Goal: Information Seeking & Learning: Find specific fact

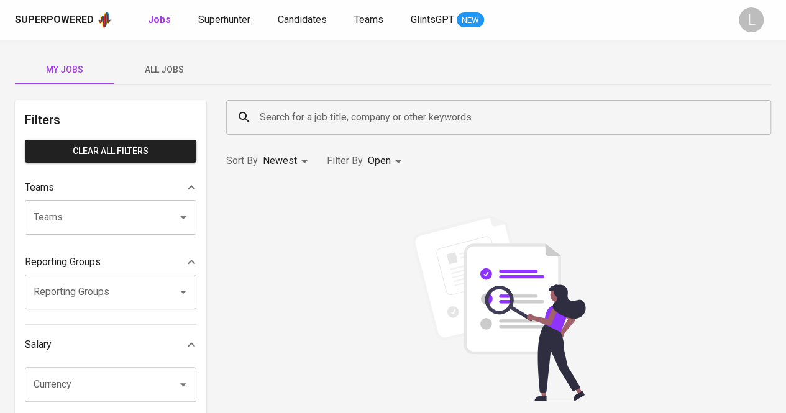
click at [229, 17] on span "Superhunter" at bounding box center [224, 20] width 52 height 12
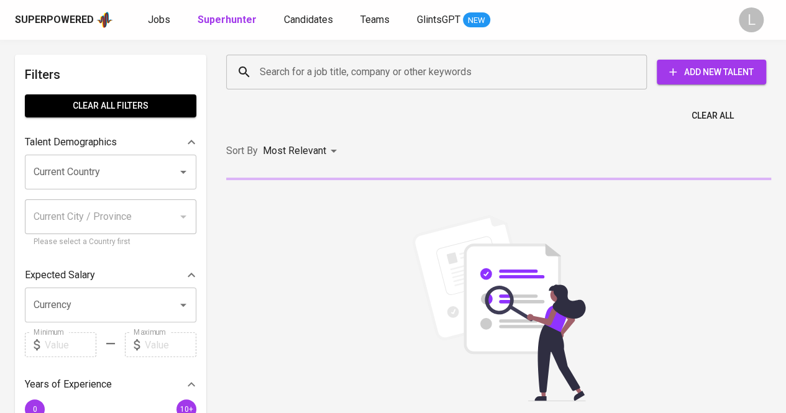
paste input "[EMAIL_ADDRESS][DOMAIN_NAME]"
type input "[EMAIL_ADDRESS][DOMAIN_NAME]"
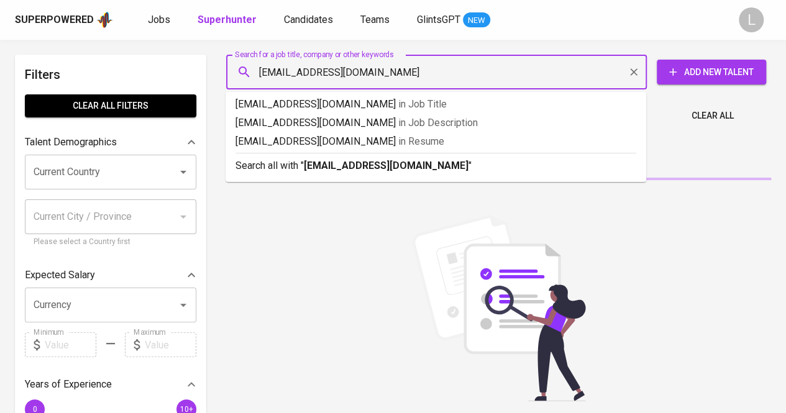
click at [297, 64] on input "[EMAIL_ADDRESS][DOMAIN_NAME]" at bounding box center [439, 72] width 366 height 24
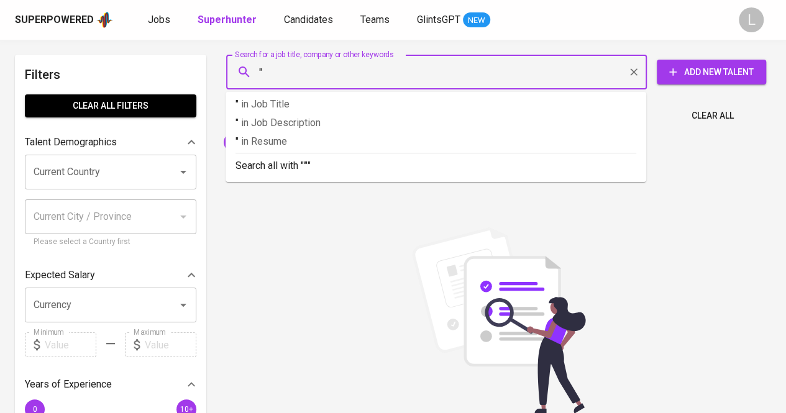
paste input "[PERSON_NAME]"
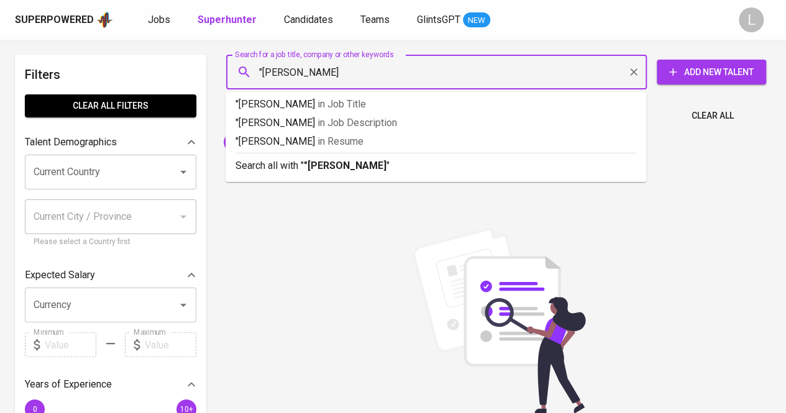
type input ""[PERSON_NAME]""
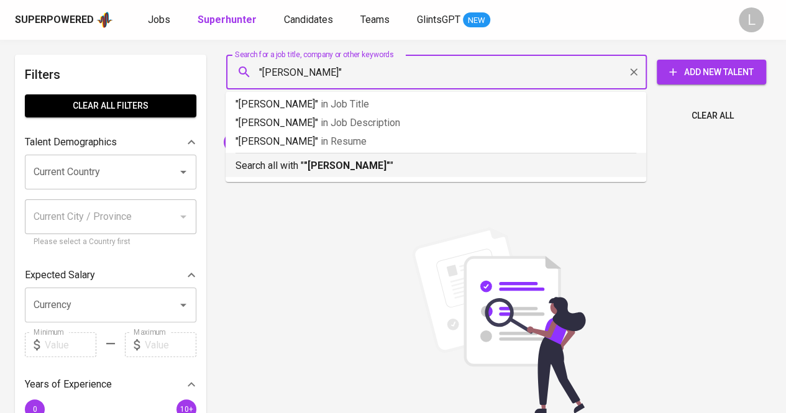
click at [334, 168] on b ""[PERSON_NAME]"" at bounding box center [347, 166] width 86 height 12
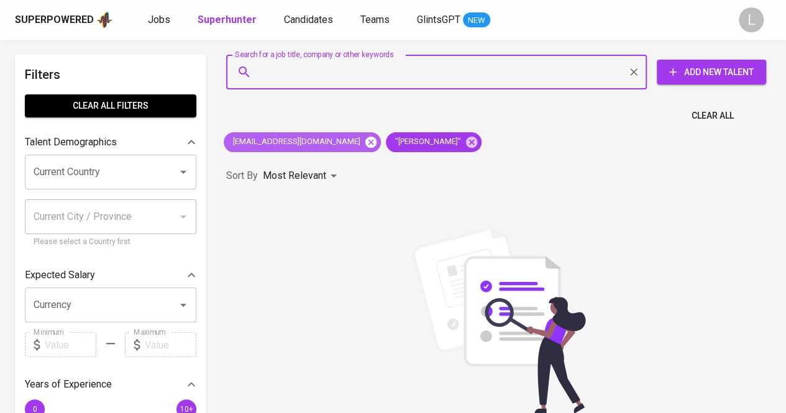
click at [365, 138] on icon at bounding box center [370, 141] width 11 height 11
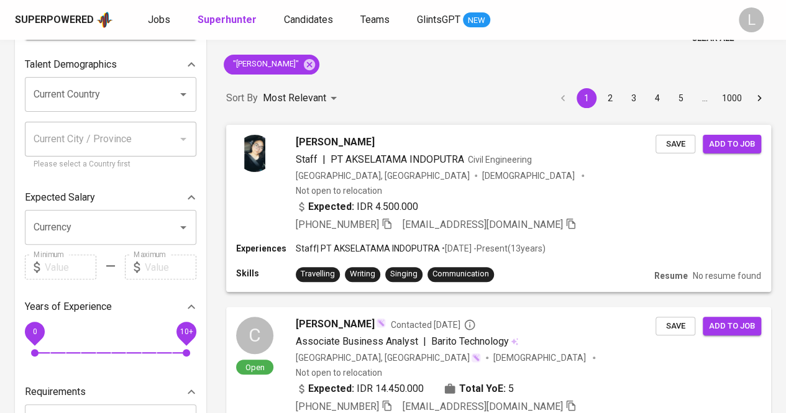
scroll to position [65, 0]
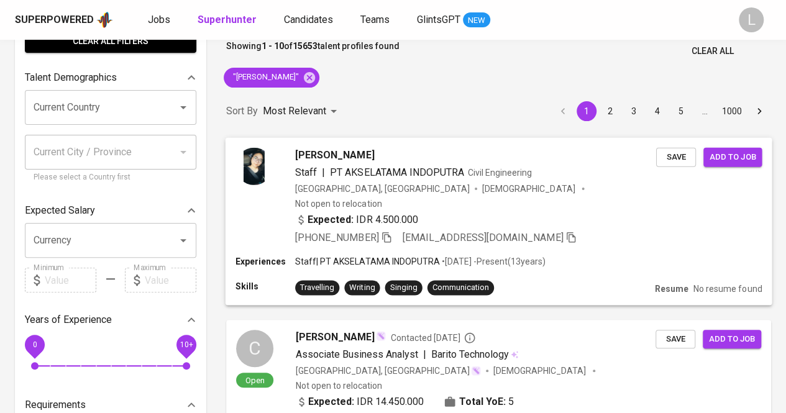
click at [316, 165] on span "Staff" at bounding box center [306, 172] width 22 height 15
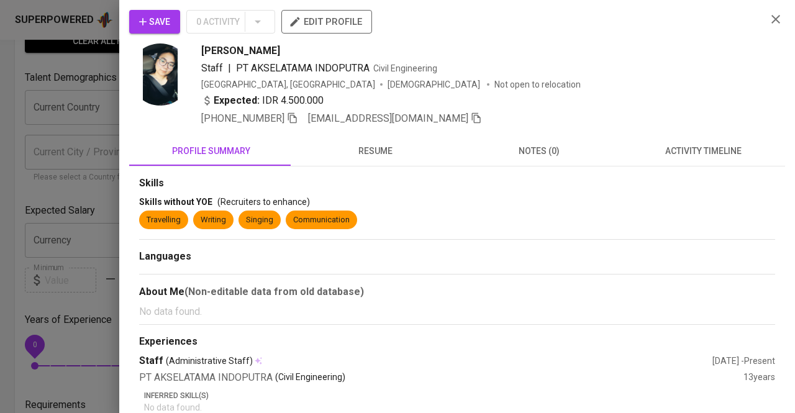
click at [57, 177] on div at bounding box center [397, 206] width 795 height 413
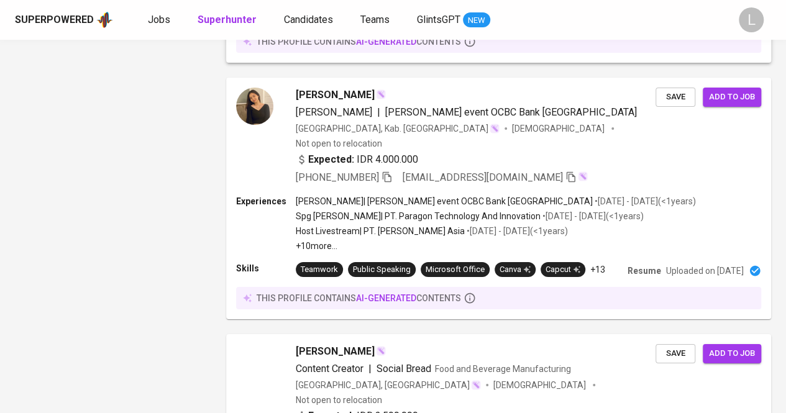
scroll to position [2310, 0]
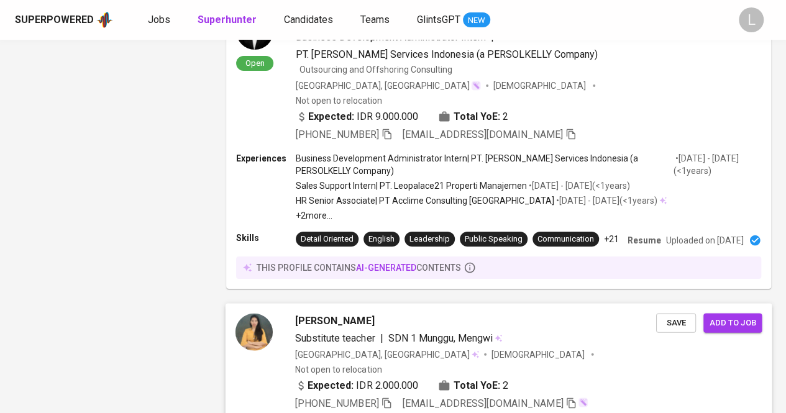
scroll to position [2369, 0]
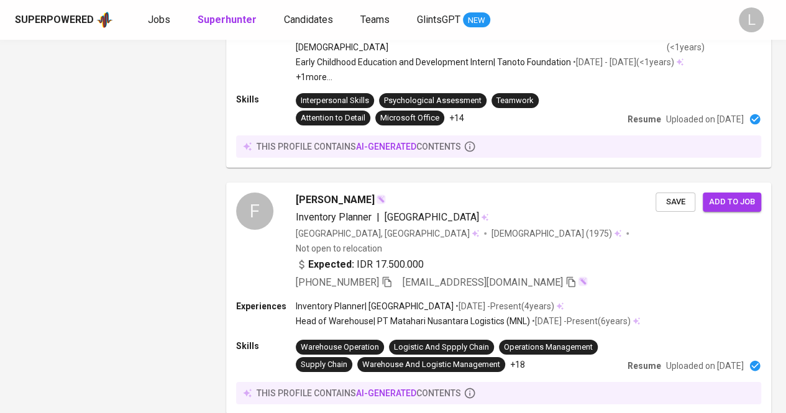
scroll to position [2377, 0]
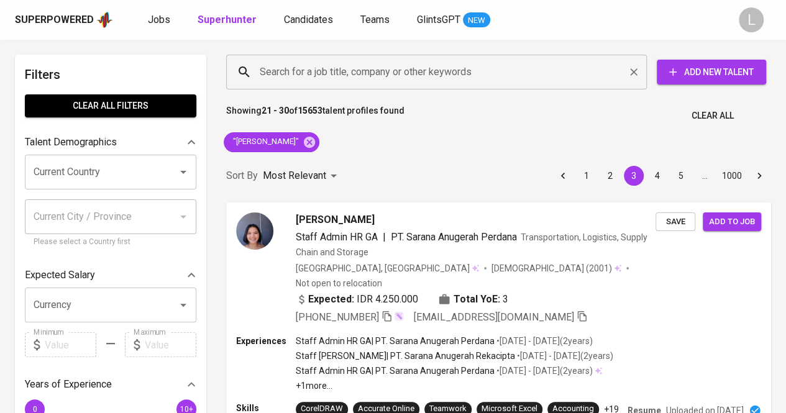
click at [320, 84] on div "Search for a job title, company or other keywords" at bounding box center [436, 72] width 420 height 35
paste input "afiradwiayu@gmail.com"
type input "afiradwiayu@gmail.com"
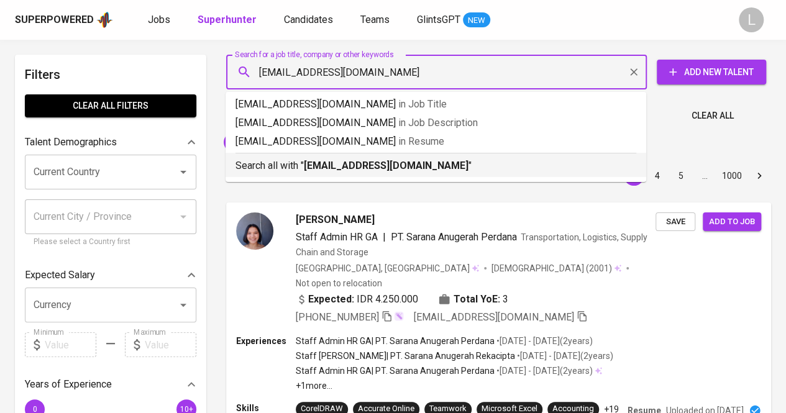
click at [338, 161] on b "afiradwiayu@gmail.com" at bounding box center [386, 166] width 165 height 12
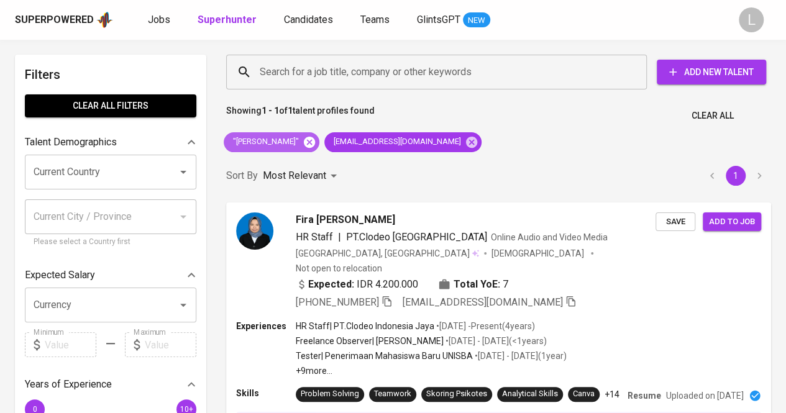
click at [315, 140] on icon at bounding box center [309, 141] width 11 height 11
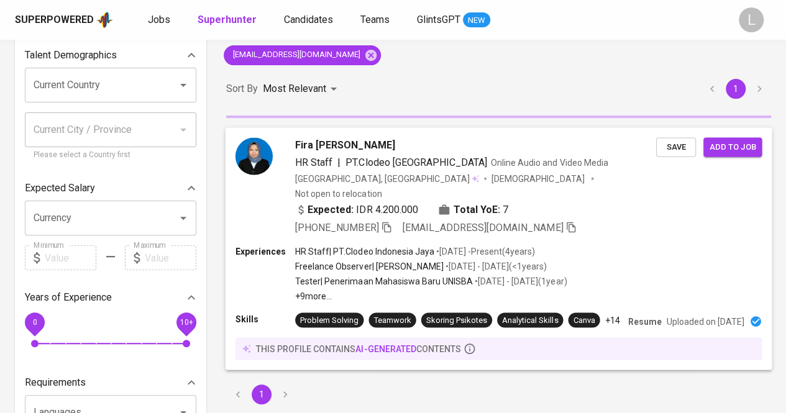
scroll to position [88, 0]
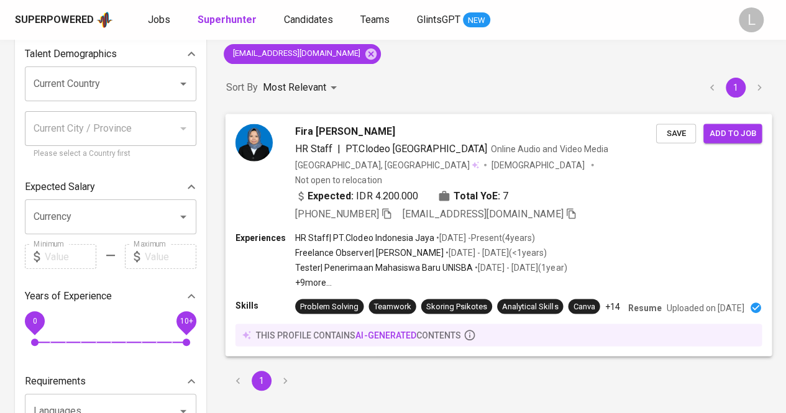
click at [389, 209] on div "Fira Dwi Ayu Andhany HR Staff | PT.Clodeo Indonesia Jaya Online Audio and Video…" at bounding box center [498, 173] width 546 height 118
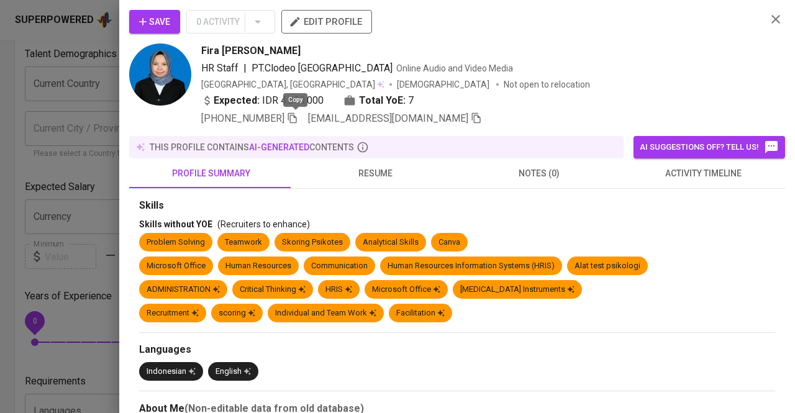
click at [298, 119] on icon "button" at bounding box center [292, 117] width 11 height 11
click at [7, 169] on div at bounding box center [397, 206] width 795 height 413
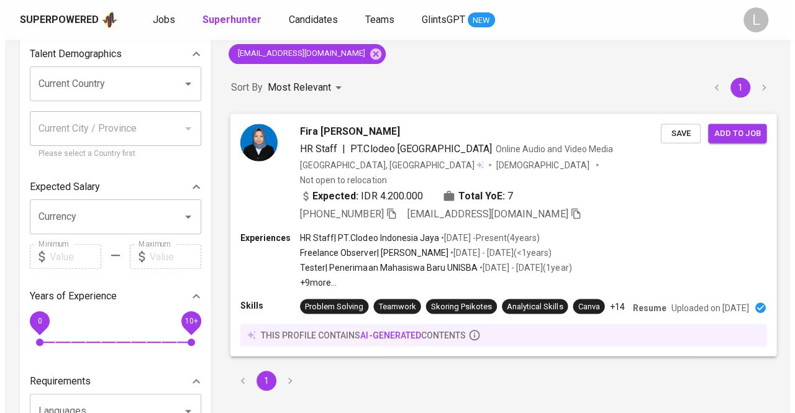
scroll to position [0, 0]
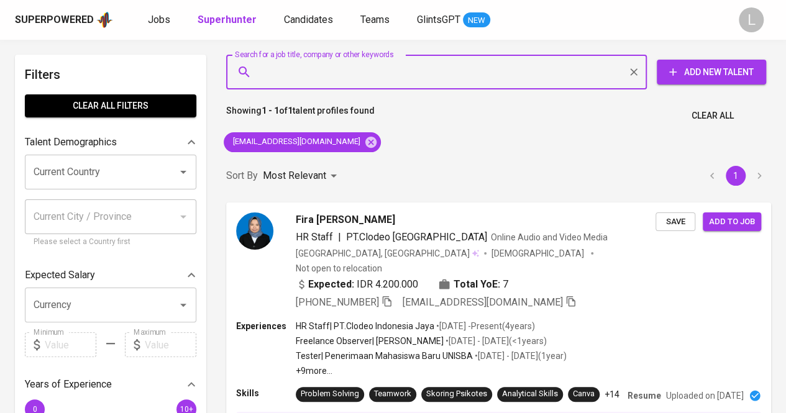
paste input "yuliamldna@icloud.com"
type input "yuliamldna@icloud.com"
click at [358, 64] on input "yuliamldna@icloud.com" at bounding box center [439, 72] width 366 height 24
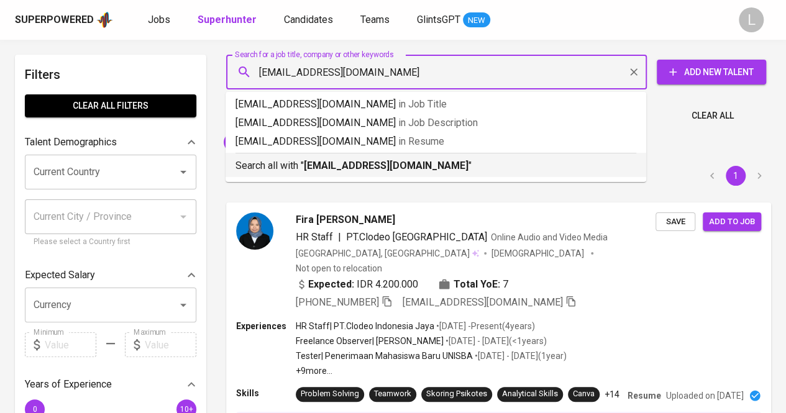
click at [360, 169] on b "yuliamldna@icloud.com" at bounding box center [386, 166] width 165 height 12
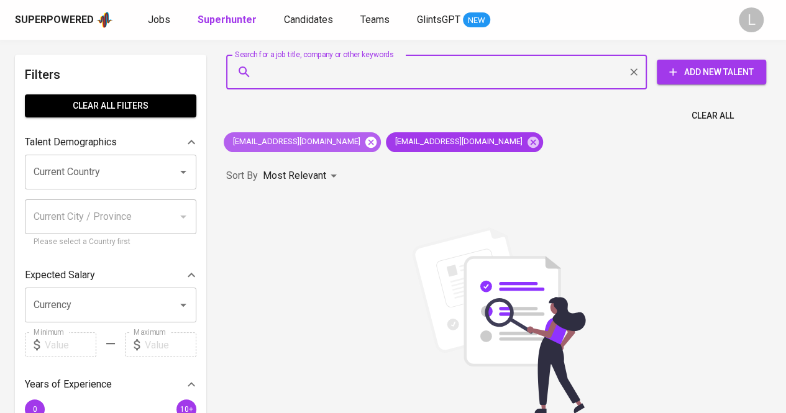
click at [364, 135] on icon at bounding box center [371, 142] width 14 height 14
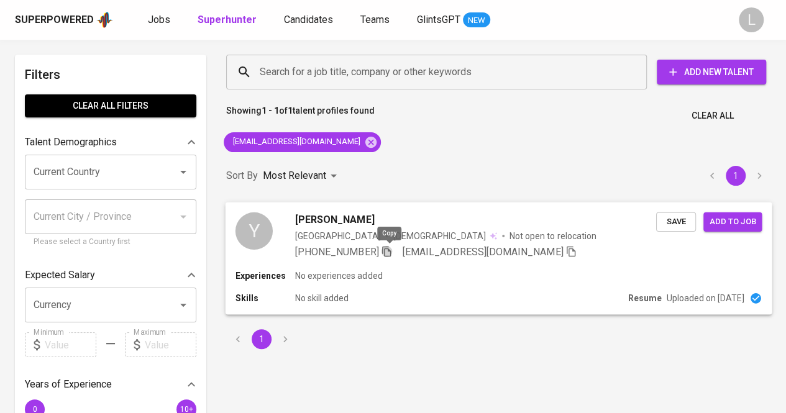
click at [390, 250] on icon "button" at bounding box center [386, 250] width 11 height 11
click at [337, 228] on div "Yulia Mauludina Indonesia Female Not open to relocation +62 878-8466-1993 yulia…" at bounding box center [475, 235] width 361 height 47
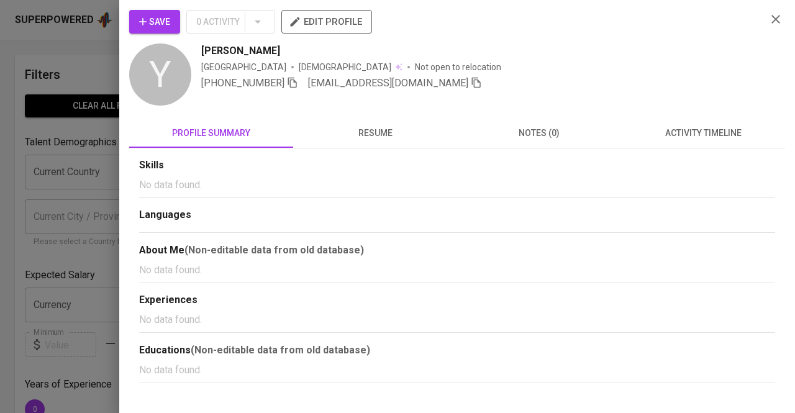
click at [369, 123] on button "resume" at bounding box center [375, 133] width 164 height 30
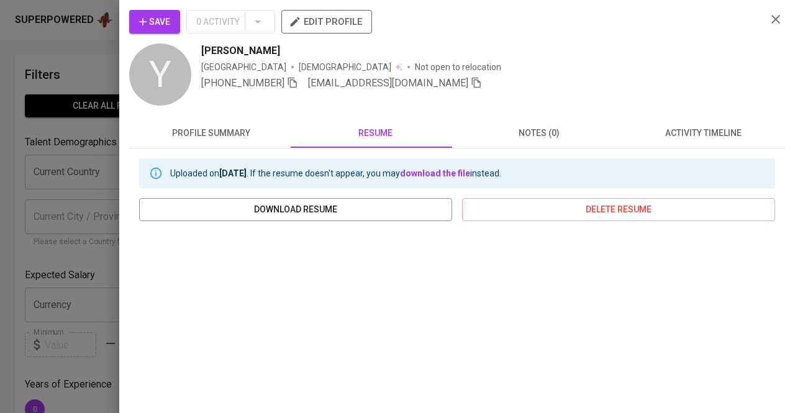
drag, startPoint x: 196, startPoint y: 48, endPoint x: 298, endPoint y: 47, distance: 101.9
click at [298, 47] on div "Y Yulia Mauludina Indonesia Female Not open to relocation +62 878-8466-1993 yul…" at bounding box center [442, 75] width 627 height 65
copy span "Yulia Mauludina"
